Goal: Task Accomplishment & Management: Complete application form

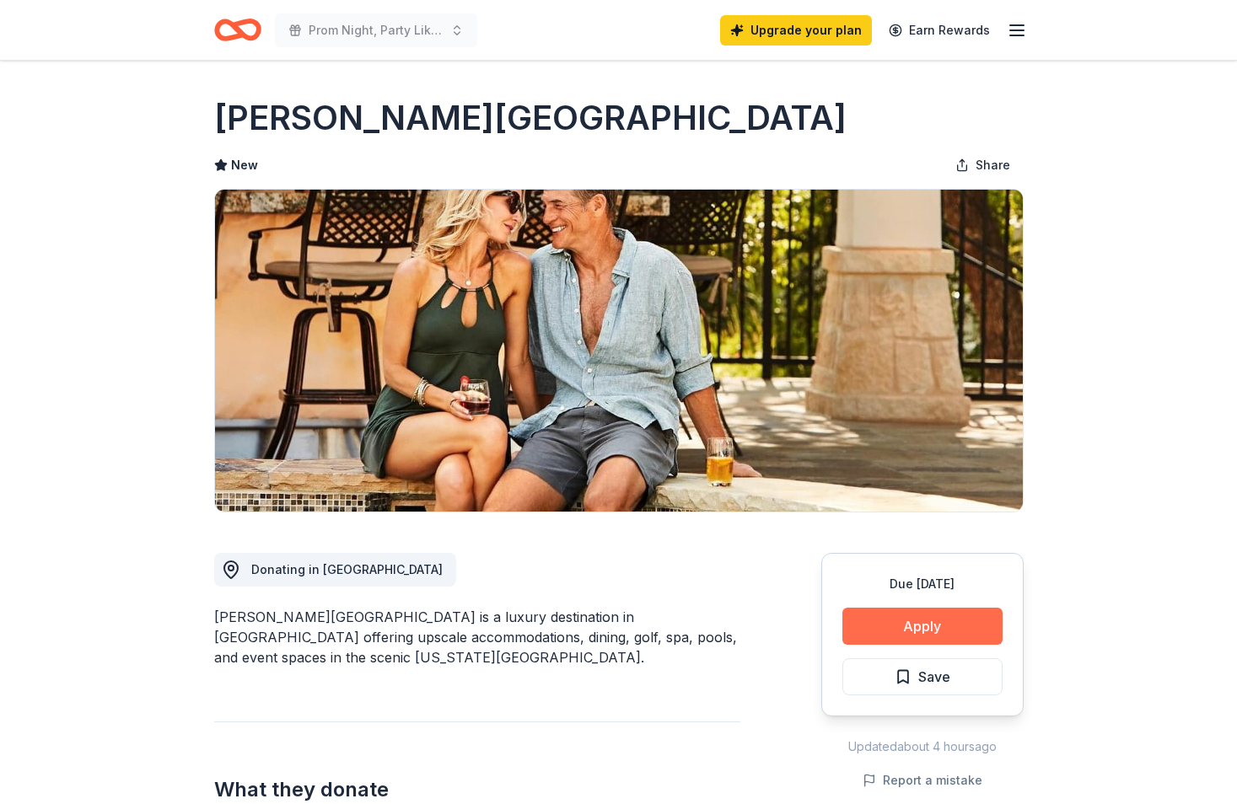
click at [929, 619] on button "Apply" at bounding box center [922, 626] width 160 height 37
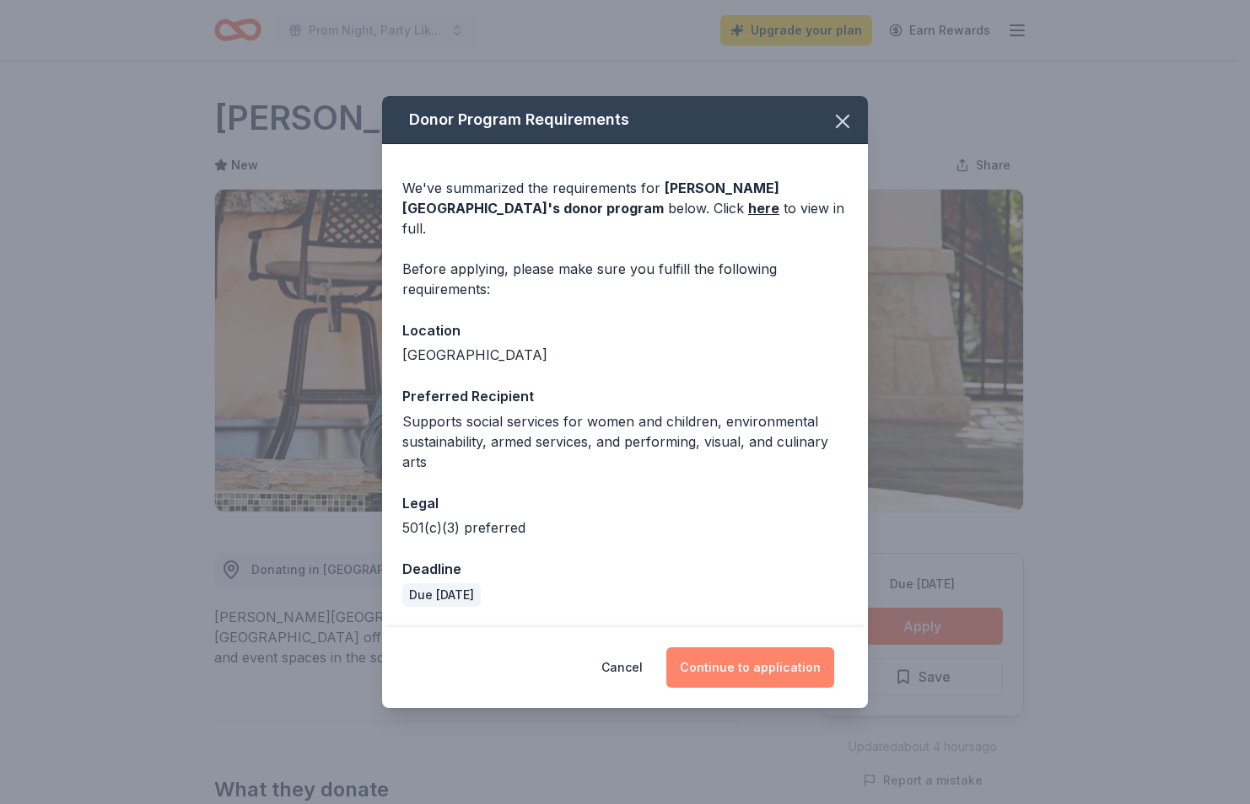
click at [763, 663] on button "Continue to application" at bounding box center [750, 668] width 168 height 40
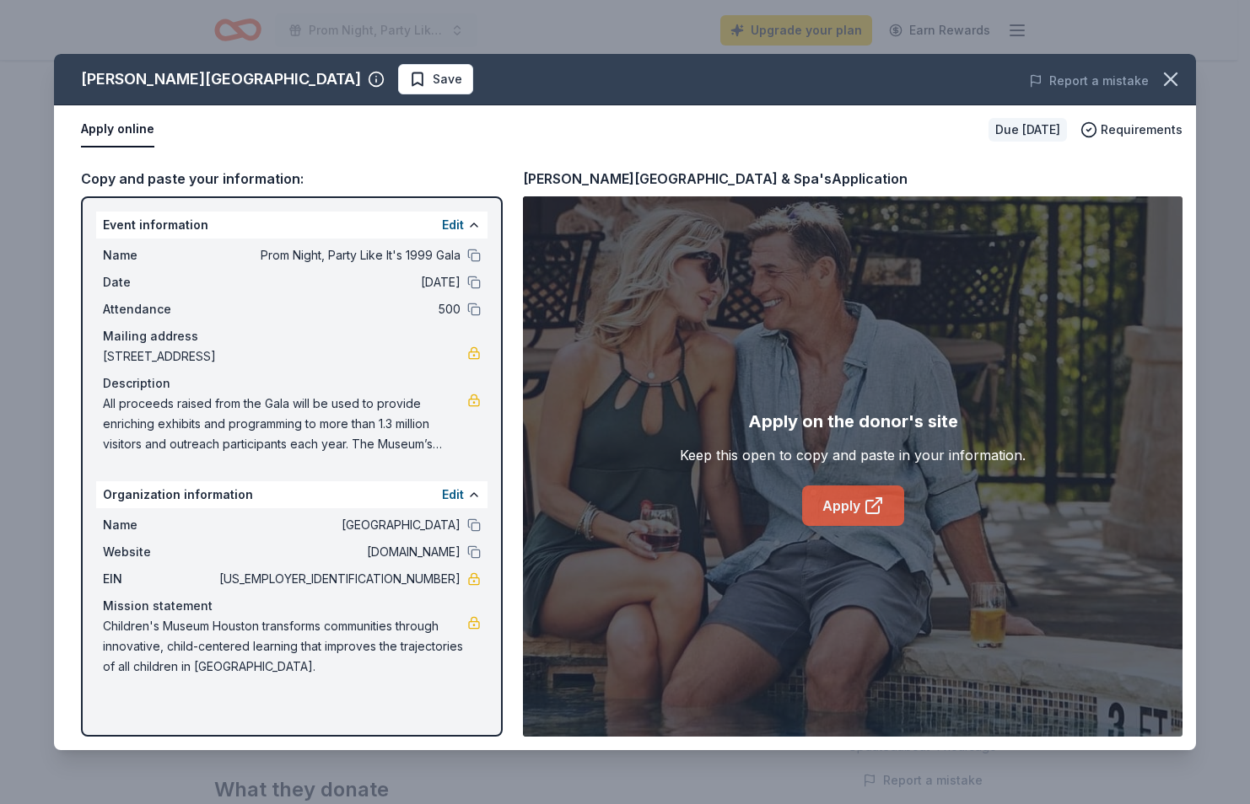
click at [850, 515] on link "Apply" at bounding box center [853, 506] width 102 height 40
click at [1165, 76] on icon "button" at bounding box center [1171, 79] width 24 height 24
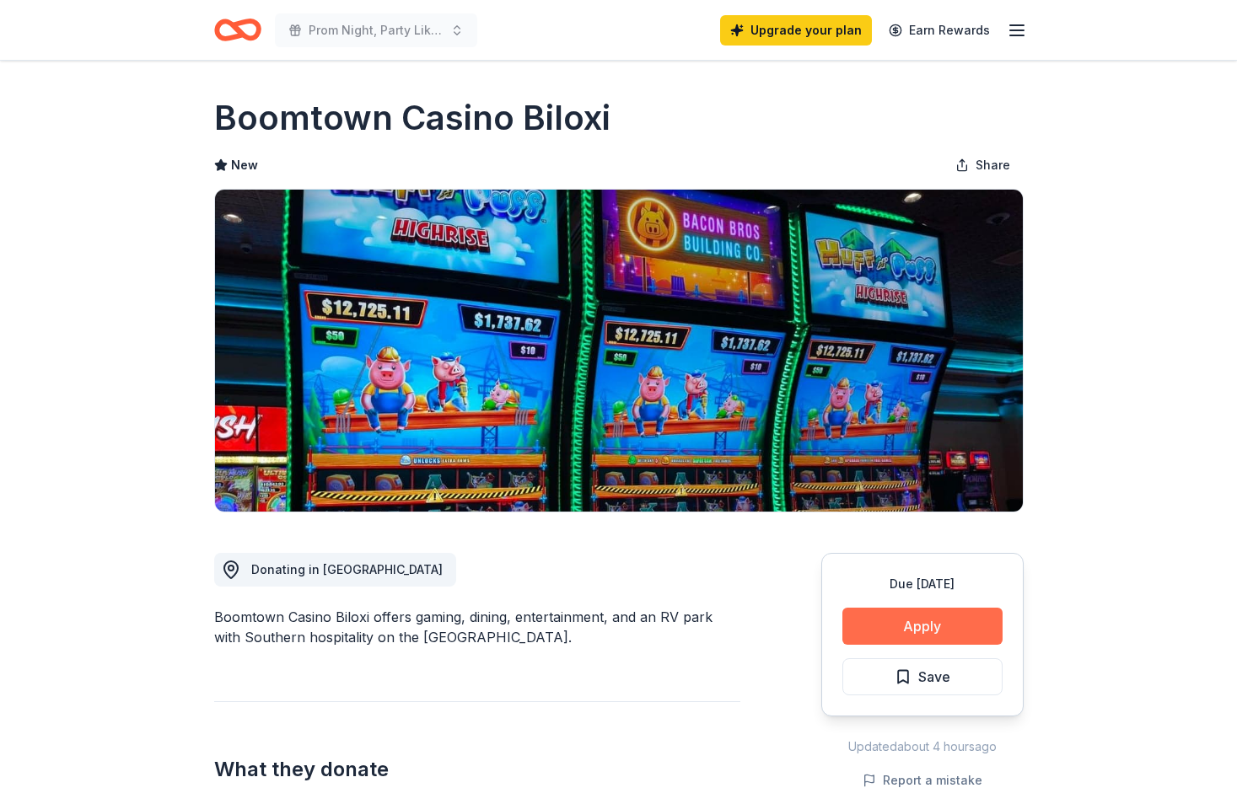
click at [927, 620] on button "Apply" at bounding box center [922, 626] width 160 height 37
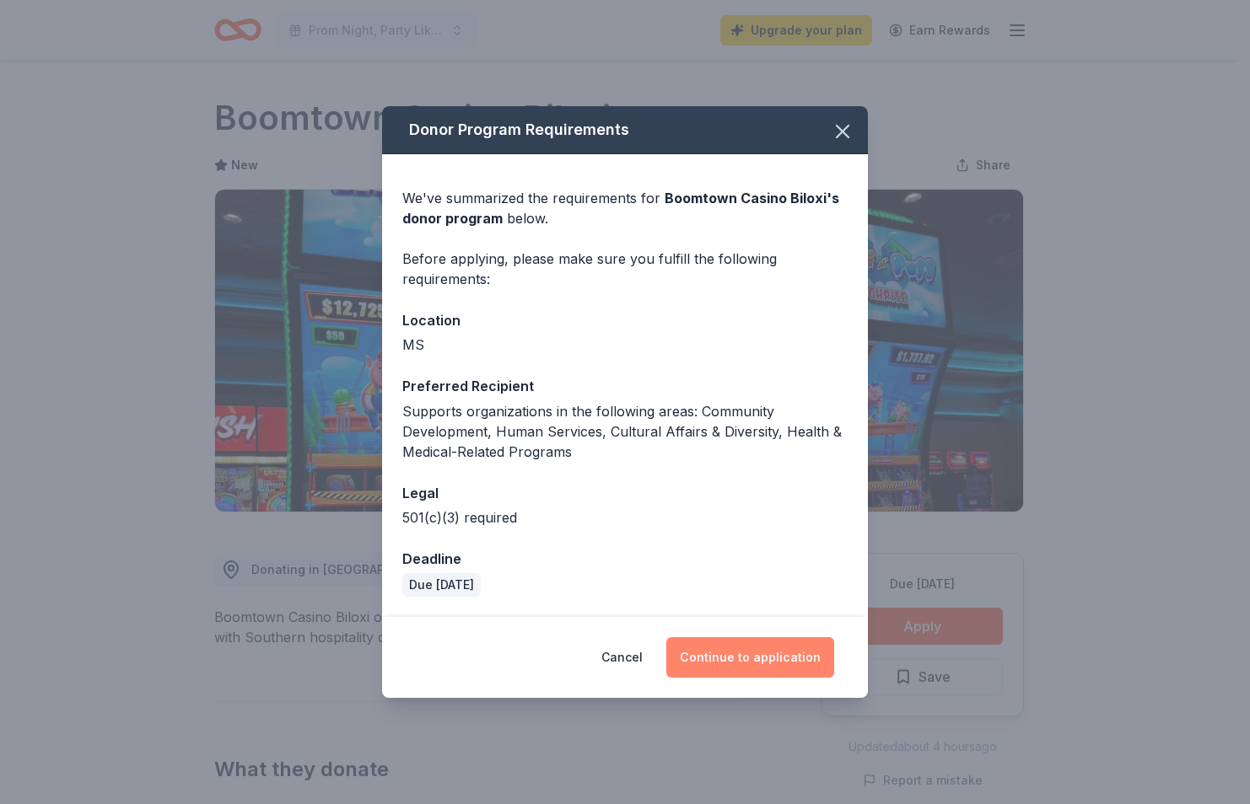
click at [776, 658] on button "Continue to application" at bounding box center [750, 657] width 168 height 40
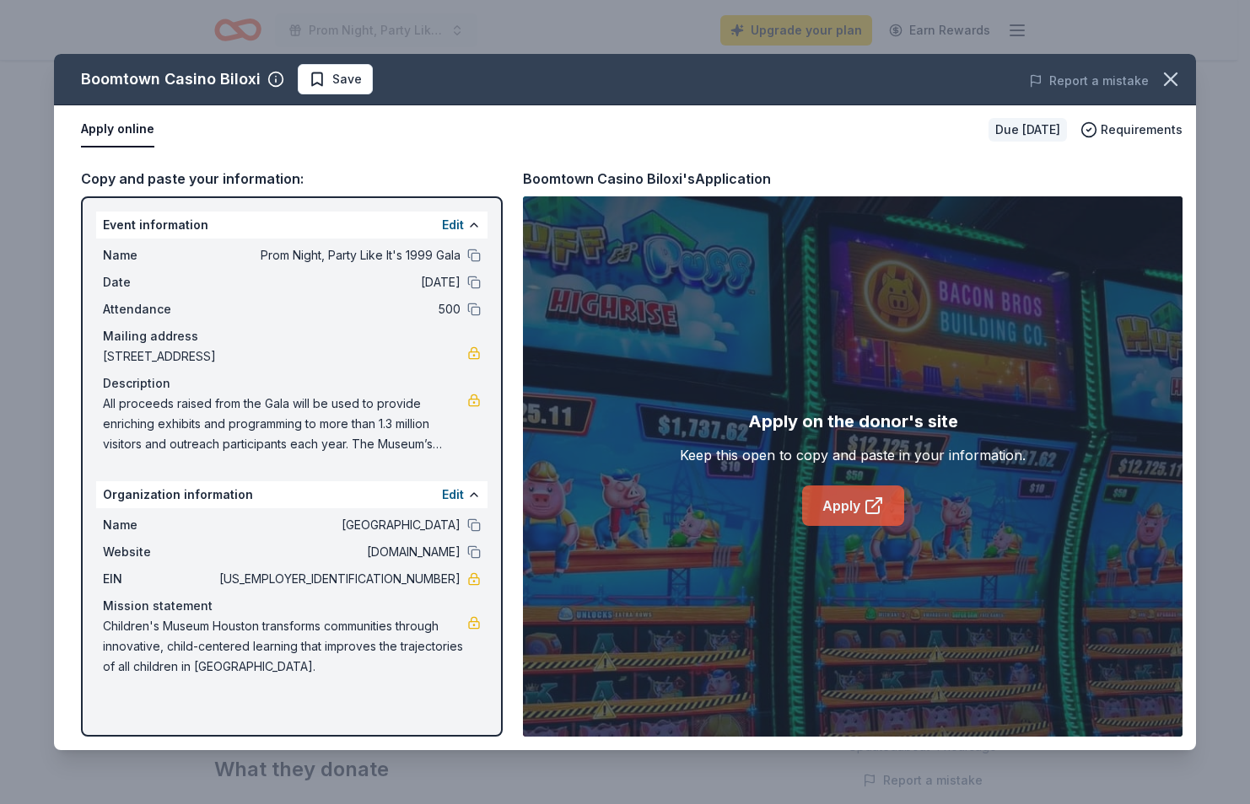
click at [863, 503] on icon at bounding box center [873, 506] width 20 height 20
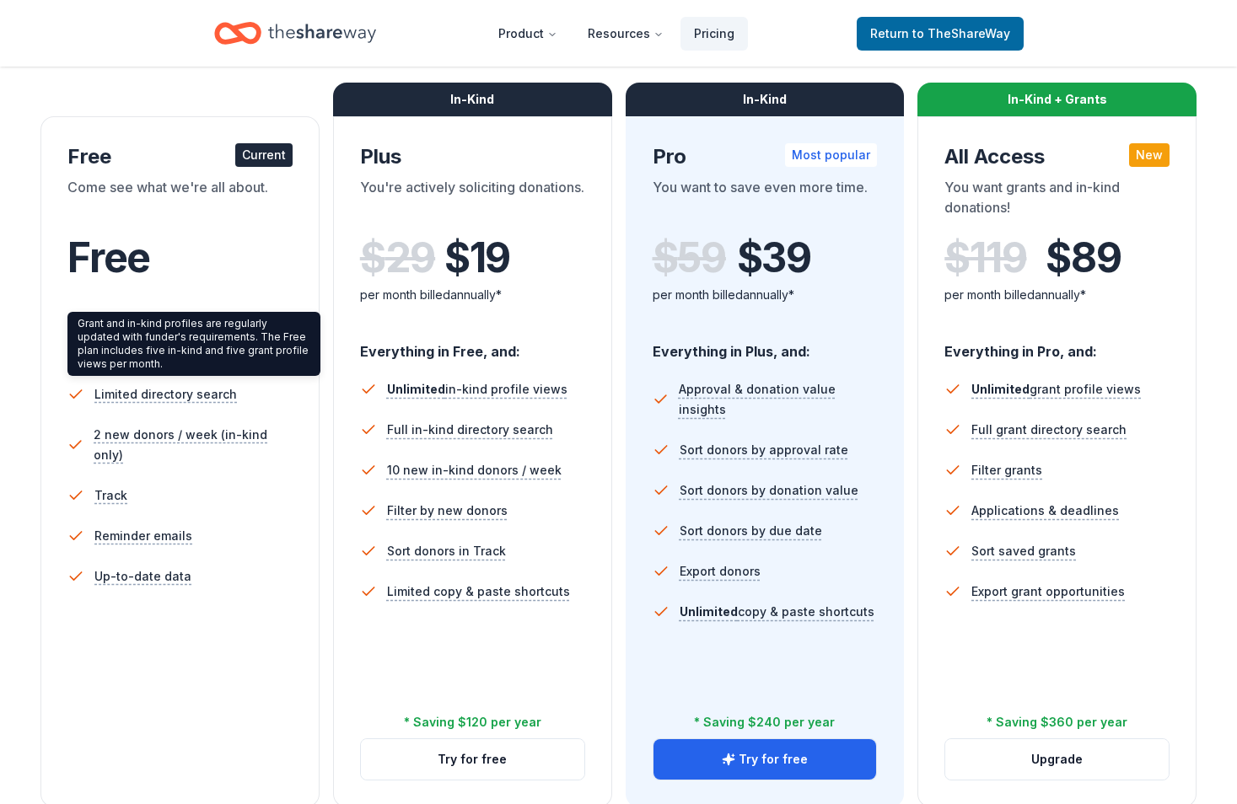
scroll to position [253, 0]
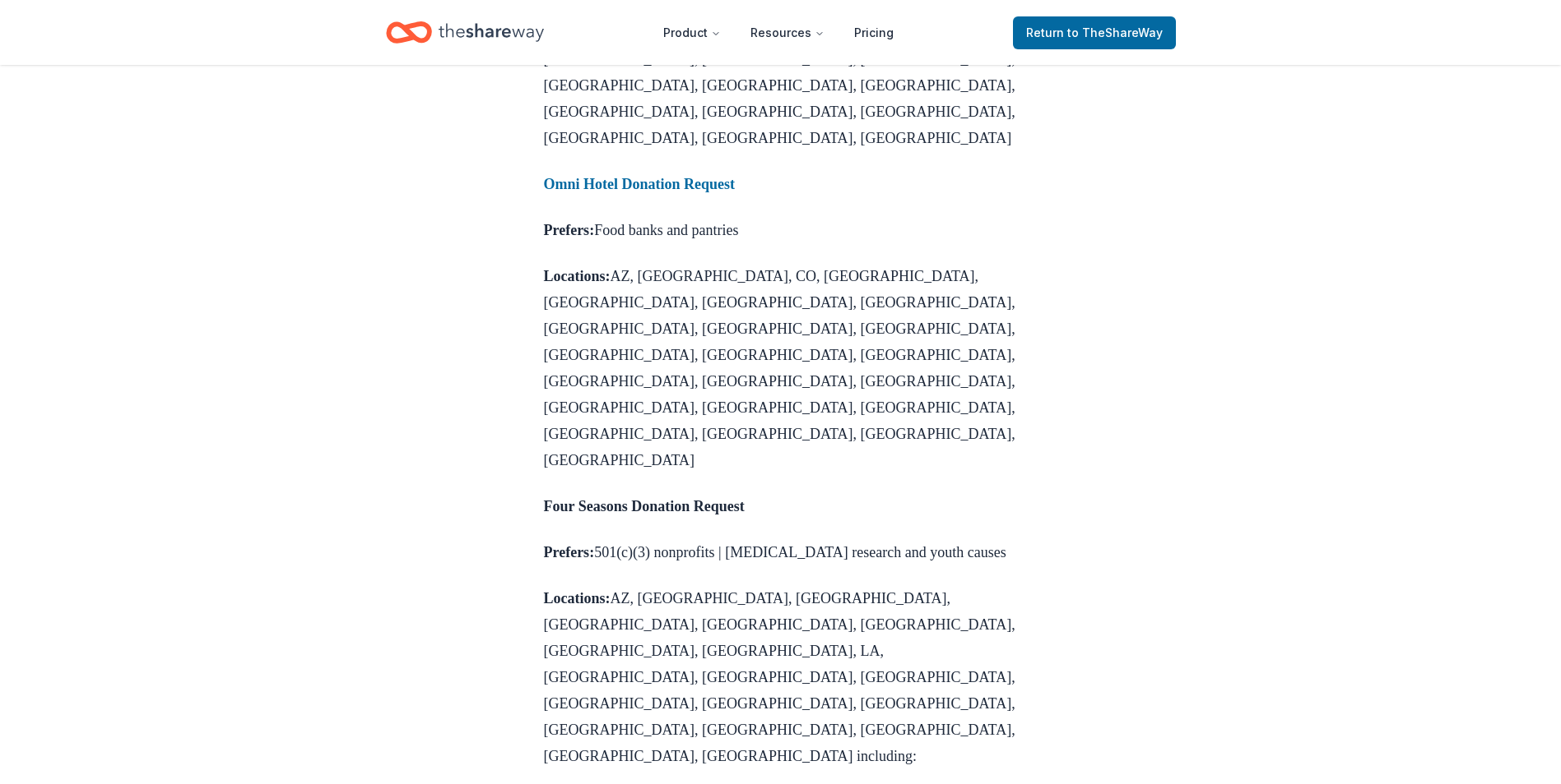
scroll to position [2137, 0]
